Goal: Task Accomplishment & Management: Use online tool/utility

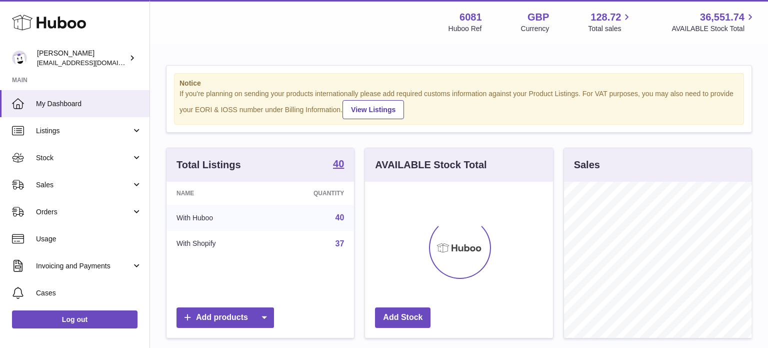
scroll to position [156, 188]
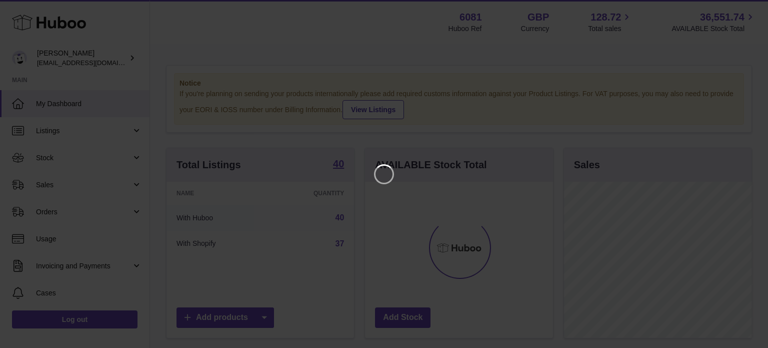
click at [61, 181] on iframe at bounding box center [384, 174] width 728 height 308
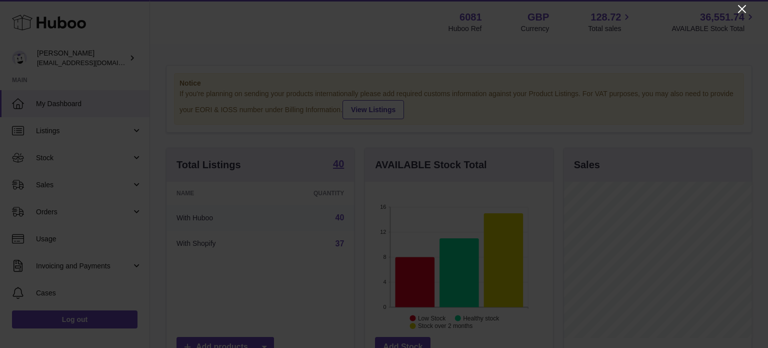
click at [741, 8] on icon "Close" at bounding box center [742, 9] width 8 height 8
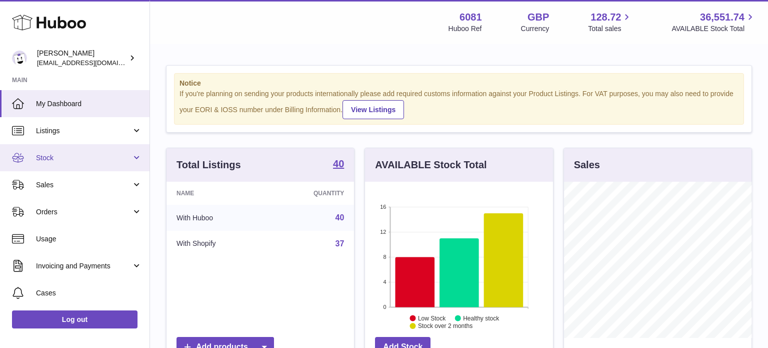
click at [59, 160] on span "Stock" at bounding box center [84, 158] width 96 height 10
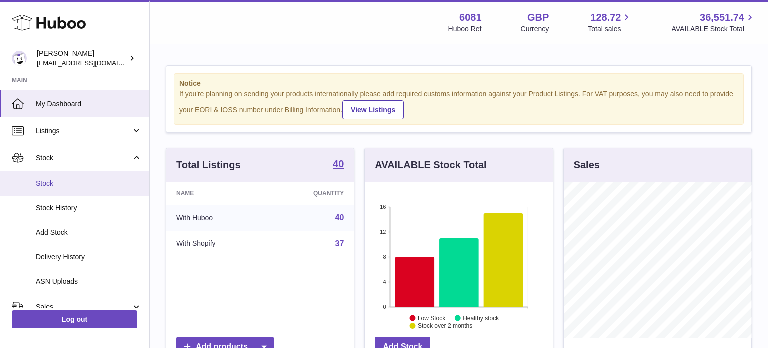
click at [57, 182] on span "Stock" at bounding box center [89, 184] width 106 height 10
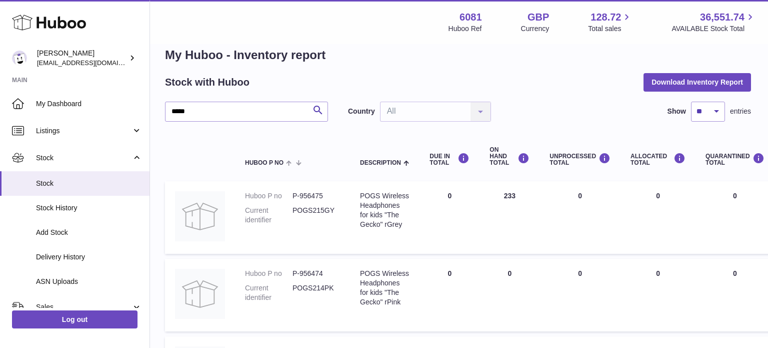
scroll to position [0, 1]
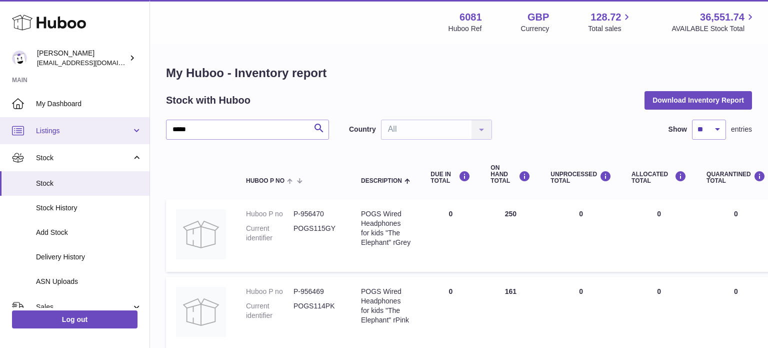
drag, startPoint x: 204, startPoint y: 128, endPoint x: 115, endPoint y: 132, distance: 89.1
drag, startPoint x: 199, startPoint y: 127, endPoint x: 126, endPoint y: 130, distance: 72.6
click at [126, 130] on div "Huboo Bas [PERSON_NAME] [EMAIL_ADDRESS][DOMAIN_NAME] Main My Dashboard Listings…" at bounding box center [384, 332] width 768 height 665
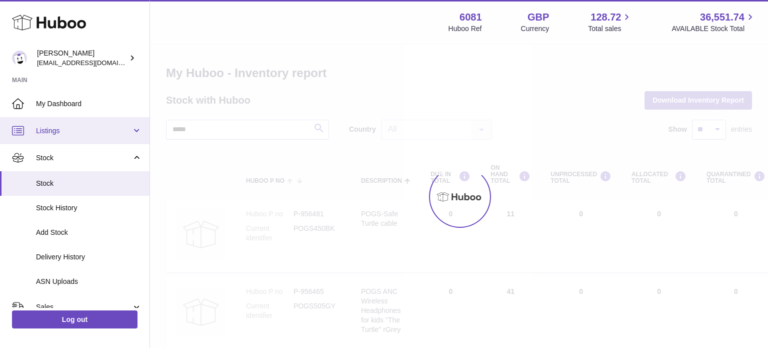
type input "*****"
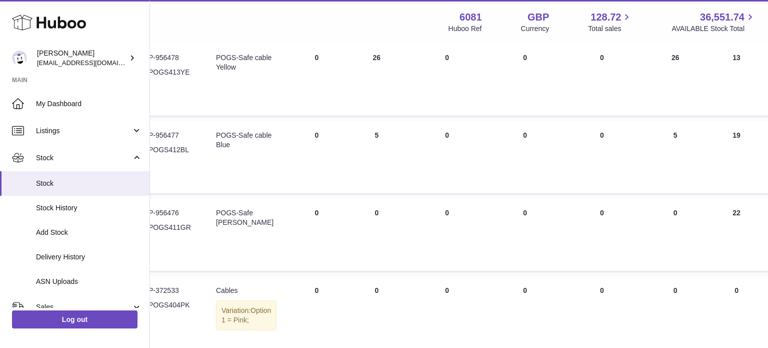
scroll to position [622, 145]
